Goal: Task Accomplishment & Management: Manage account settings

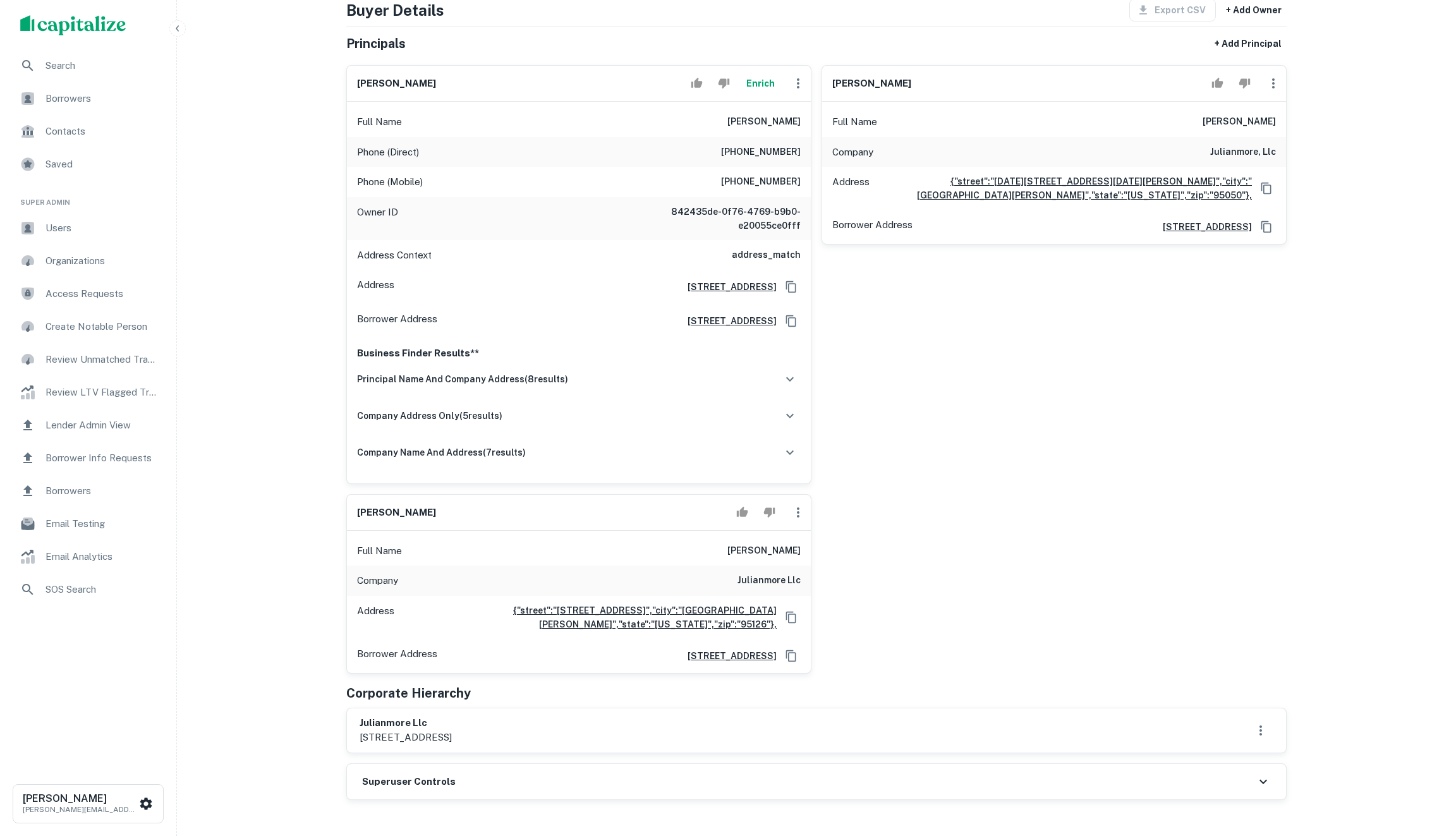
scroll to position [161, 0]
click at [1272, 70] on div at bounding box center [1246, 83] width 79 height 25
click at [1272, 81] on icon "button" at bounding box center [1274, 83] width 15 height 15
click at [1284, 133] on li "Delete" at bounding box center [1287, 133] width 52 height 23
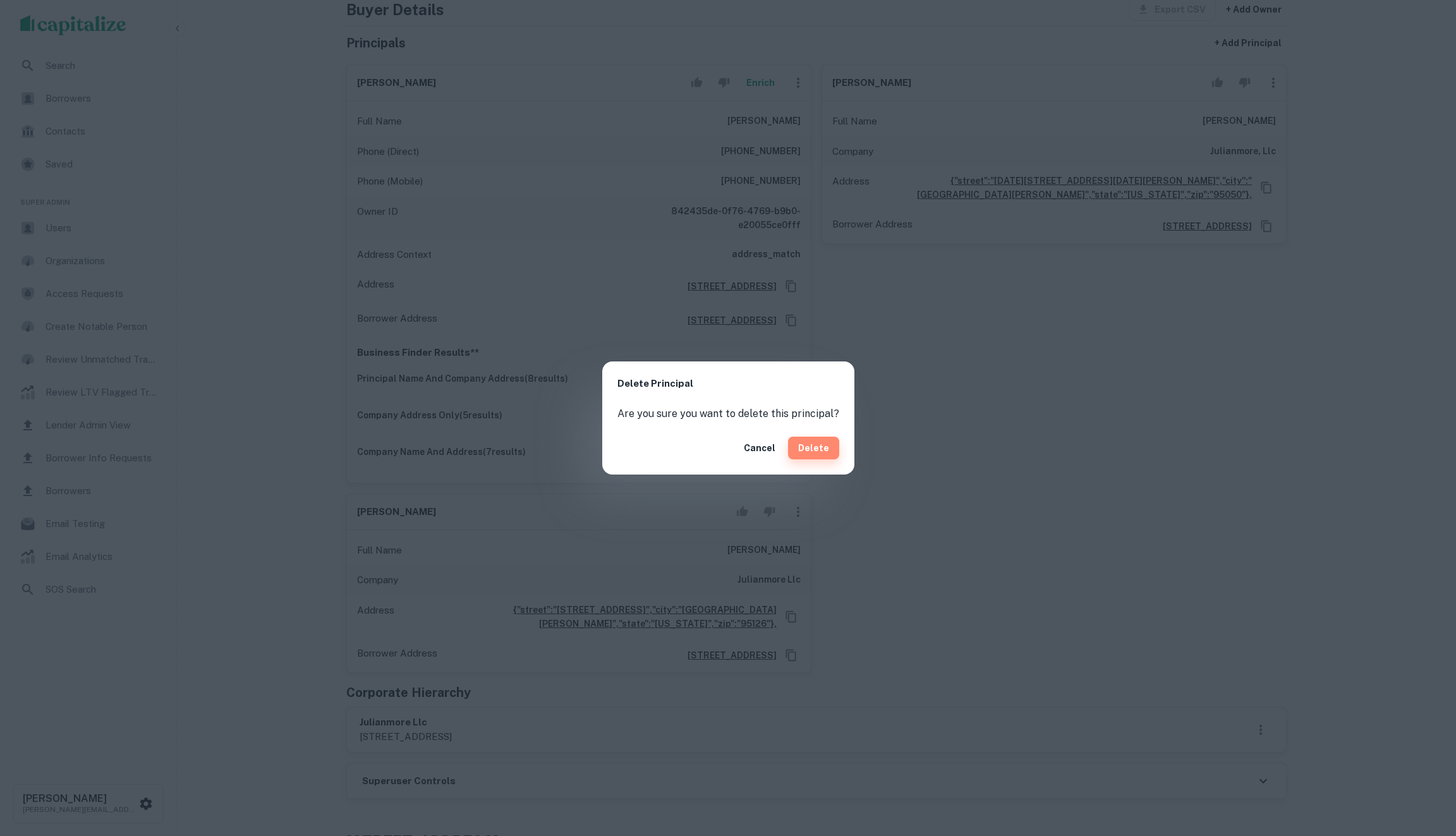
click at [817, 439] on button "Delete" at bounding box center [813, 448] width 51 height 23
